Goal: Task Accomplishment & Management: Manage account settings

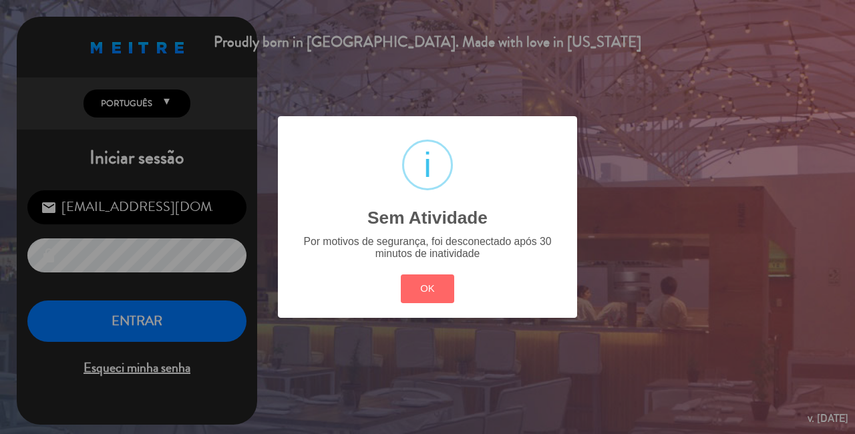
click at [418, 304] on div "OK Cancel" at bounding box center [427, 289] width 60 height 35
click at [425, 296] on button "OK" at bounding box center [428, 288] width 54 height 29
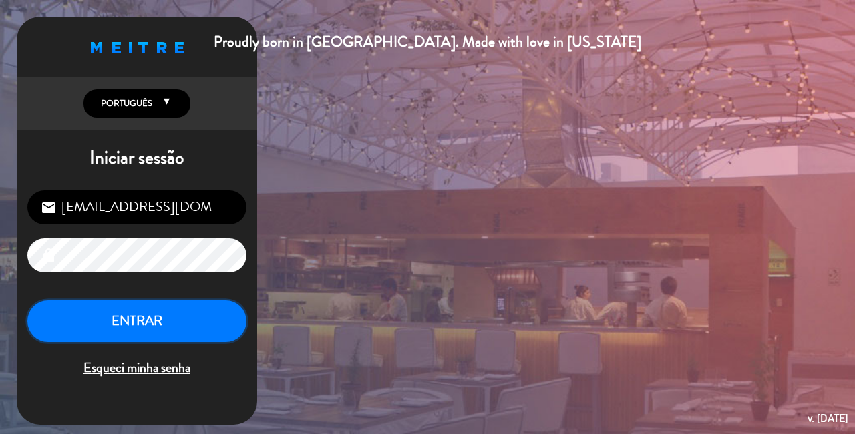
click at [218, 310] on button "ENTRAR" at bounding box center [136, 321] width 219 height 42
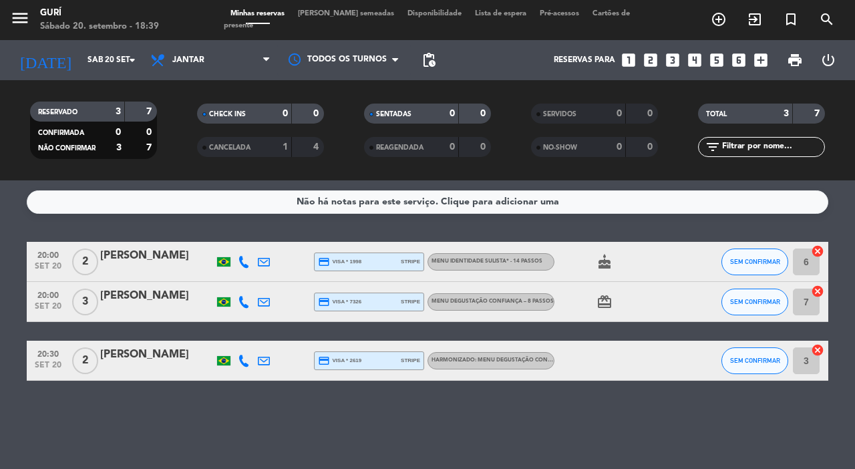
click at [143, 256] on div "[PERSON_NAME]" at bounding box center [156, 255] width 113 height 17
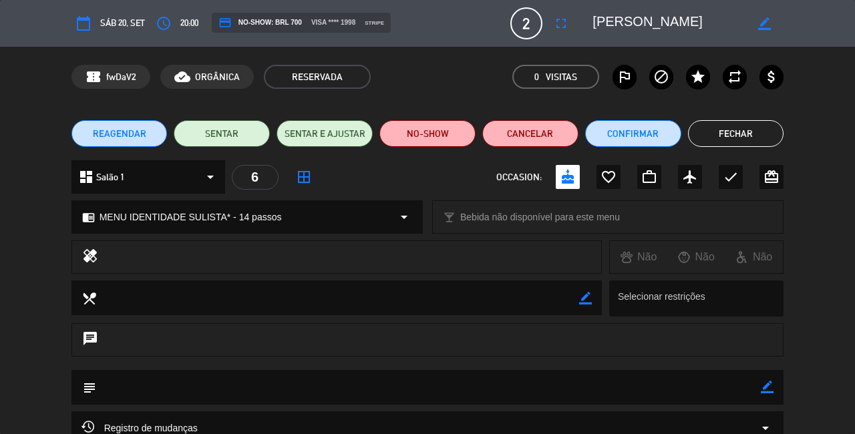
type input "[EMAIL_ADDRESS][DOMAIN_NAME]"
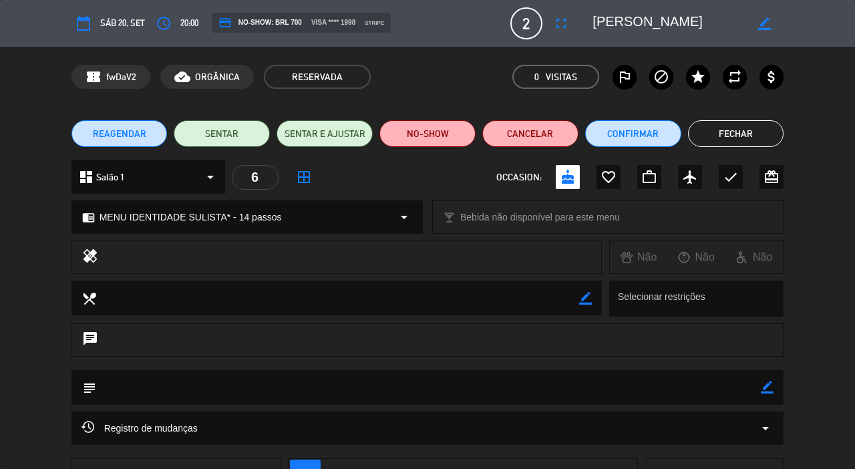
click at [521, 29] on span "2" at bounding box center [526, 23] width 32 height 32
click at [195, 18] on span "20:00" at bounding box center [189, 23] width 18 height 15
click at [96, 29] on div "calendar_today [DEMOGRAPHIC_DATA] 20, set" at bounding box center [107, 23] width 73 height 24
drag, startPoint x: 95, startPoint y: 27, endPoint x: 65, endPoint y: 2, distance: 39.4
click at [93, 29] on div "calendar_today [DEMOGRAPHIC_DATA] 20, set" at bounding box center [107, 23] width 73 height 24
